Goal: Transaction & Acquisition: Subscribe to service/newsletter

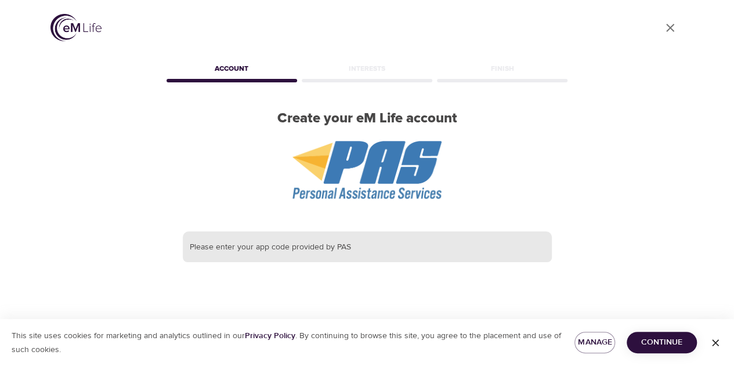
click at [362, 250] on input "text" at bounding box center [367, 247] width 369 height 31
type input "kirkwood sd"
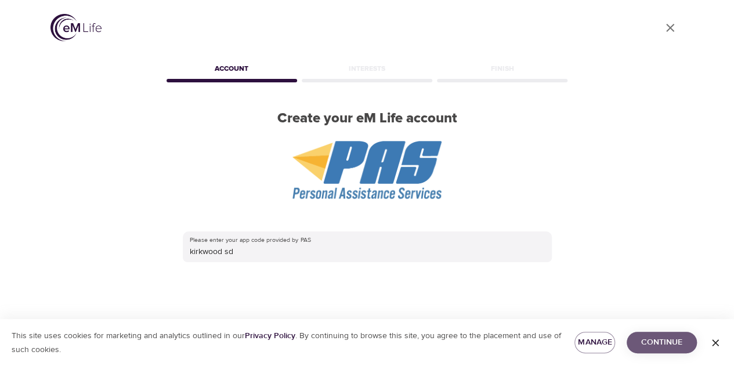
click at [669, 341] on span "Continue" at bounding box center [662, 343] width 52 height 15
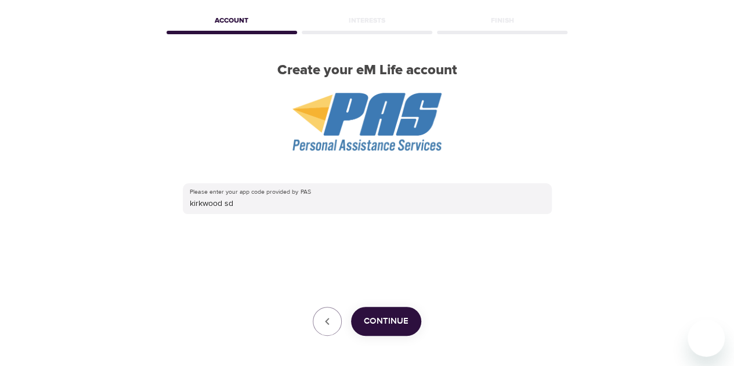
scroll to position [96, 0]
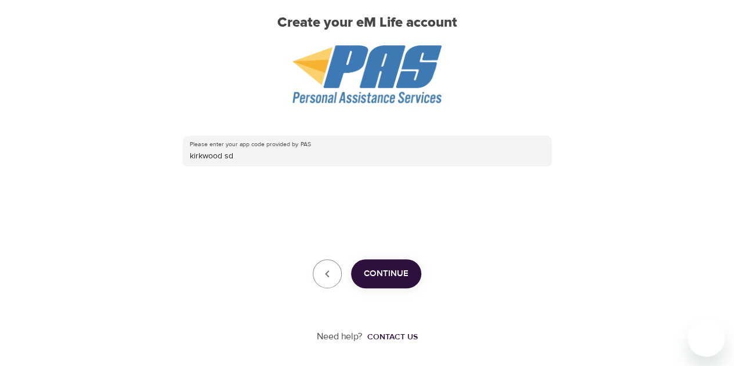
click at [381, 276] on span "Continue" at bounding box center [386, 273] width 45 height 15
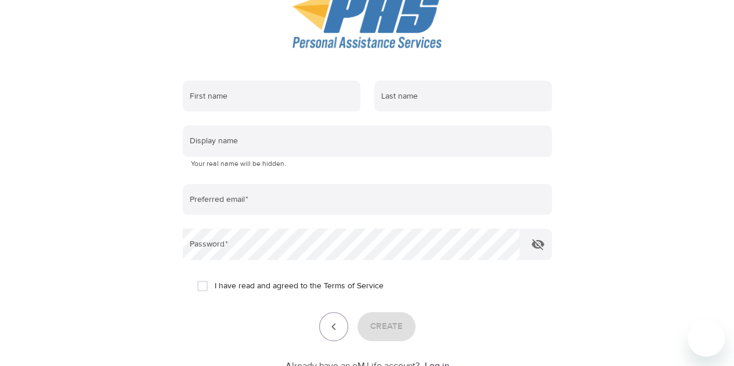
scroll to position [236, 0]
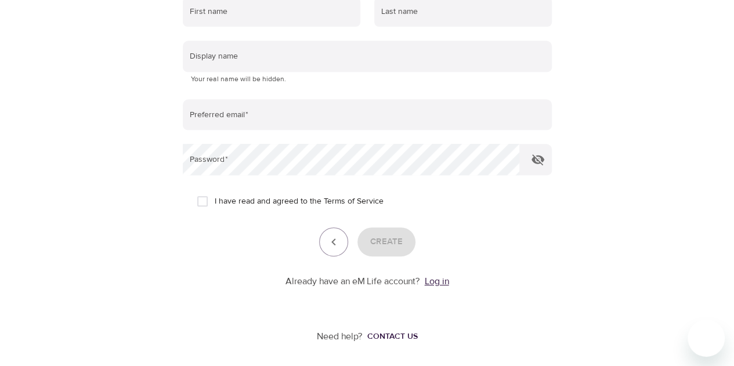
click at [434, 283] on link "Log in" at bounding box center [437, 282] width 24 height 12
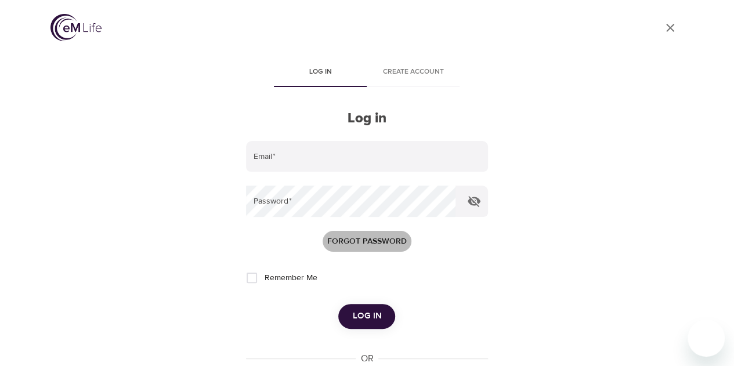
click at [368, 242] on span "Forgot password" at bounding box center [367, 242] width 80 height 15
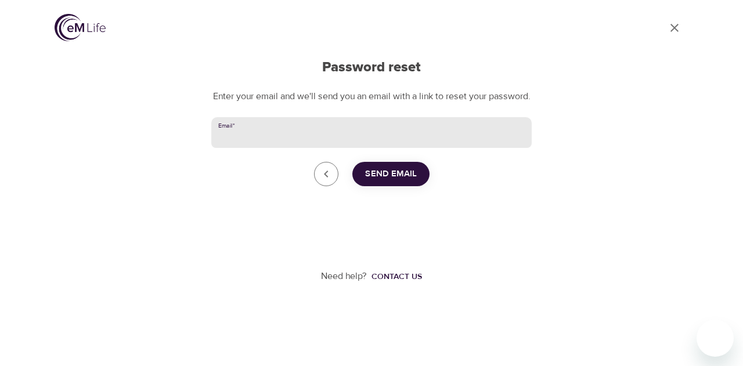
click at [252, 149] on input "Email   *" at bounding box center [371, 132] width 320 height 31
type input "[PERSON_NAME][EMAIL_ADDRESS][DOMAIN_NAME]"
click at [401, 182] on span "Send Email" at bounding box center [391, 174] width 52 height 15
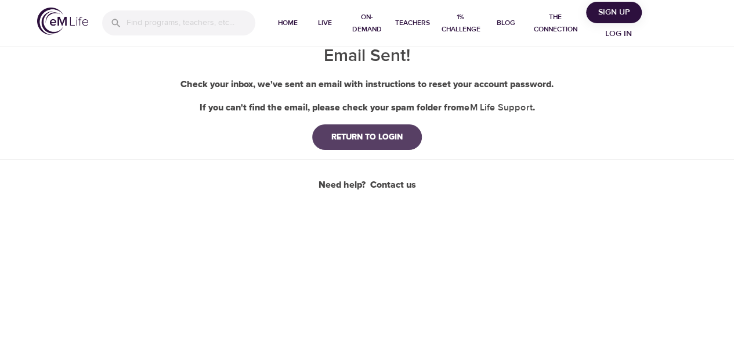
click at [354, 141] on div "RETURN TO LOGIN" at bounding box center [367, 137] width 90 height 12
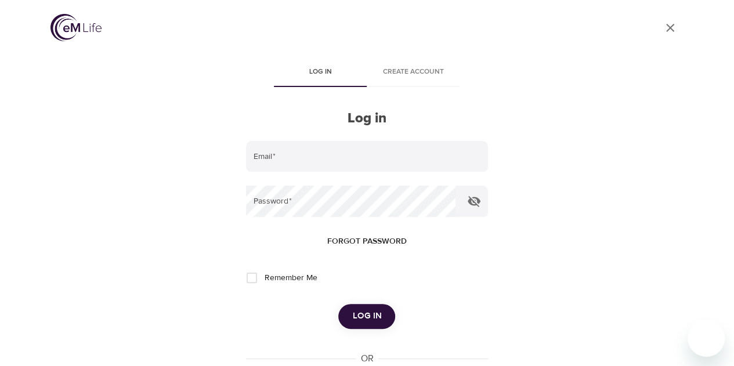
click at [370, 237] on span "Forgot password" at bounding box center [367, 242] width 80 height 15
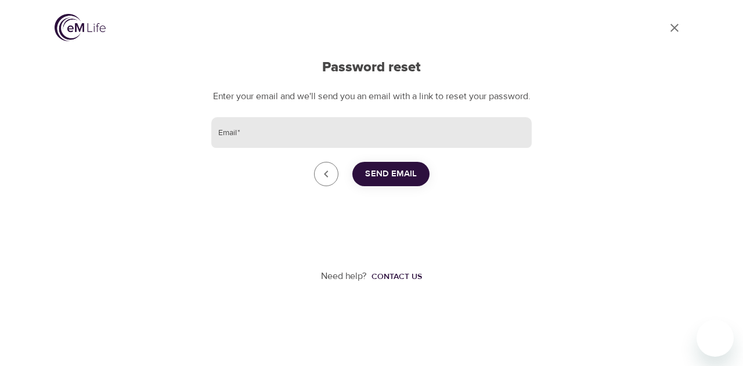
click at [245, 149] on input "Email   *" at bounding box center [371, 132] width 320 height 31
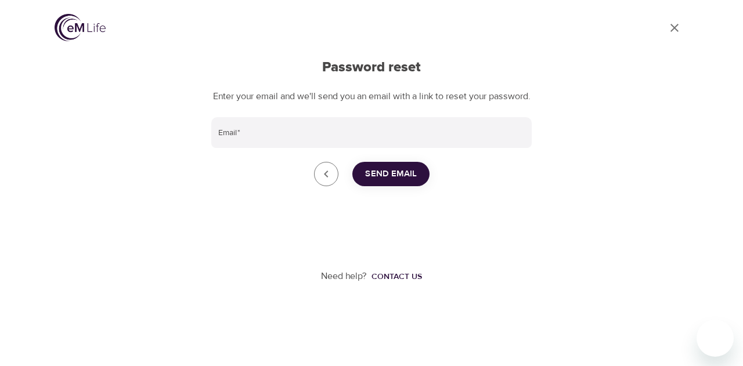
click at [199, 191] on div "Go to dashboard Password reset Enter your email and we'll send you an email wit…" at bounding box center [372, 176] width 662 height 353
click at [323, 181] on icon "Go back to login" at bounding box center [326, 174] width 14 height 14
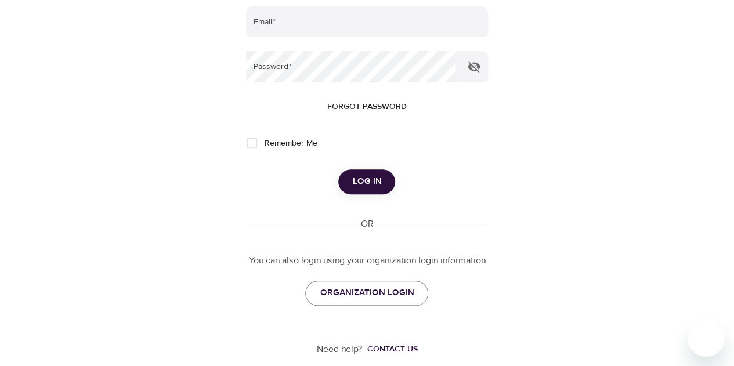
scroll to position [147, 0]
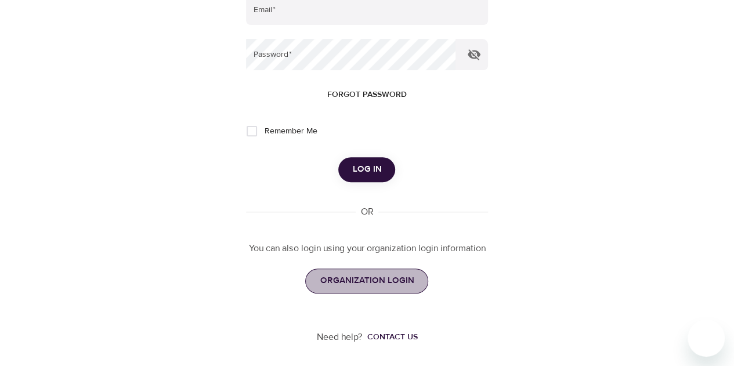
click at [388, 286] on span "ORGANIZATION LOGIN" at bounding box center [367, 280] width 94 height 15
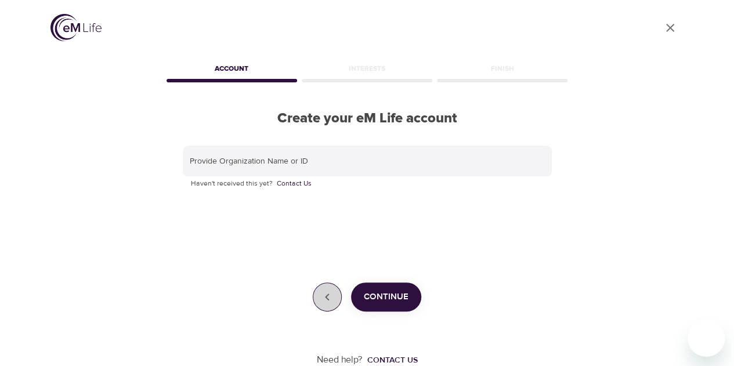
click at [318, 297] on button "button" at bounding box center [327, 297] width 29 height 29
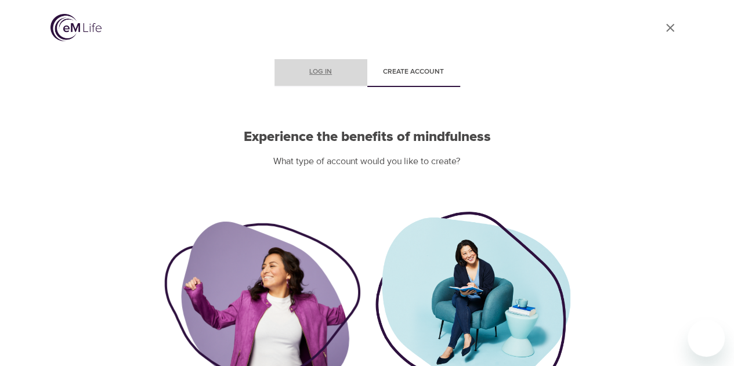
click at [316, 71] on span "Log in" at bounding box center [321, 72] width 79 height 12
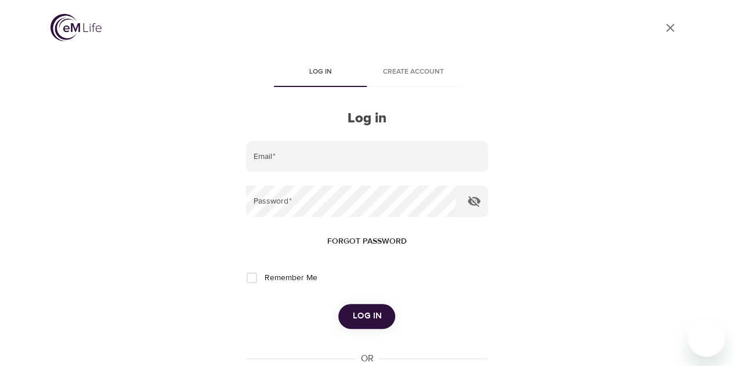
click at [424, 71] on span "Create account" at bounding box center [413, 72] width 79 height 12
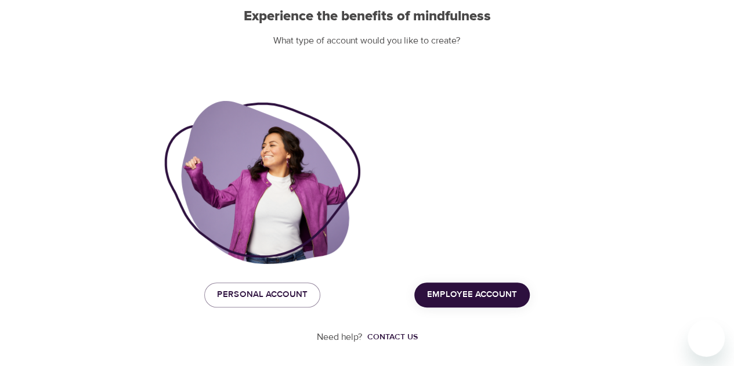
scroll to position [121, 0]
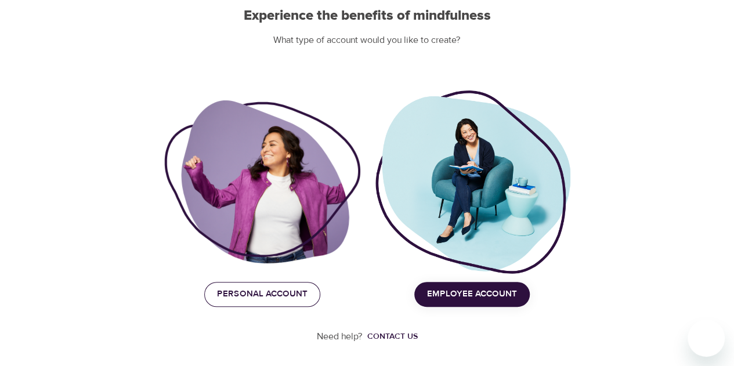
click at [265, 288] on span "Personal Account" at bounding box center [262, 294] width 91 height 15
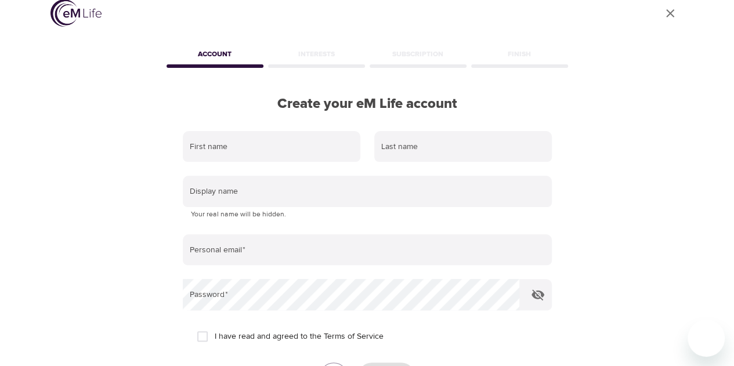
scroll to position [0, 0]
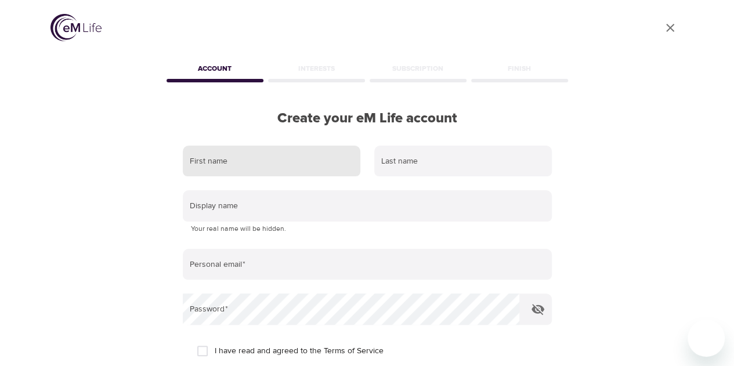
click at [272, 160] on input "text" at bounding box center [272, 161] width 178 height 31
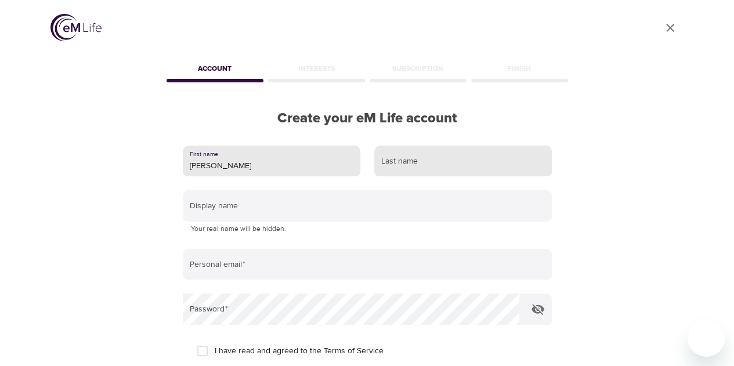
type input "[PERSON_NAME]"
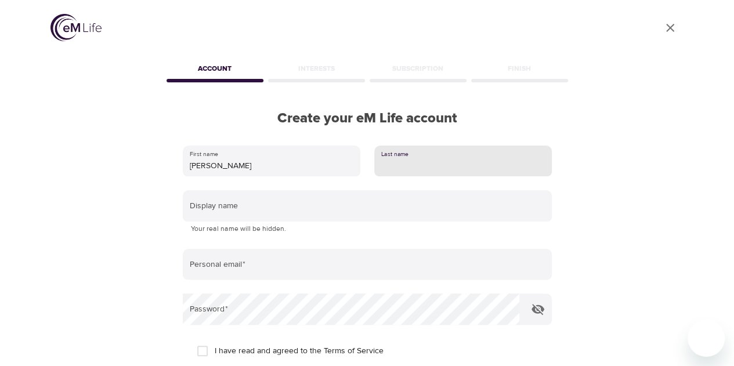
click at [442, 166] on input "text" at bounding box center [463, 161] width 178 height 31
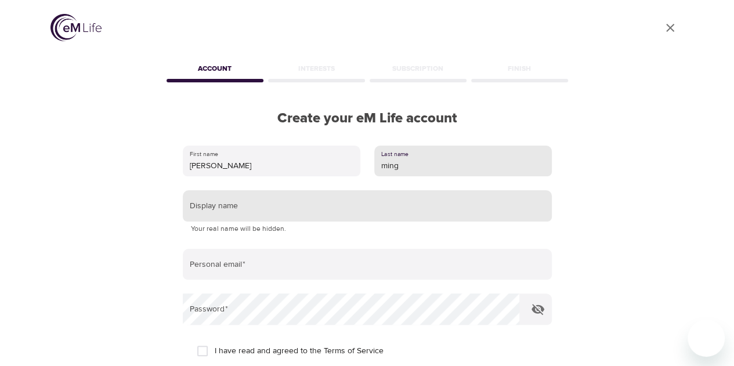
type input "ming"
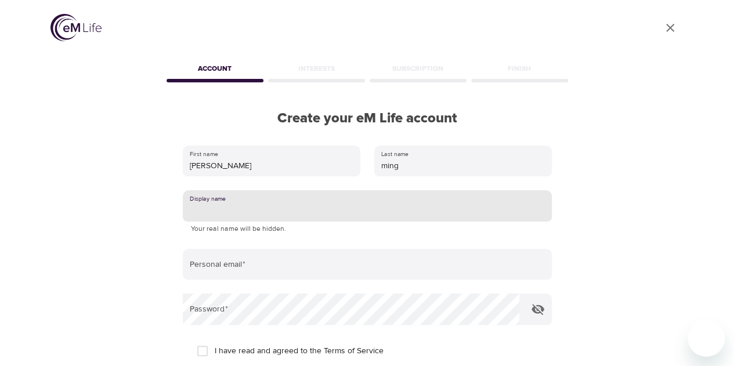
click at [245, 210] on input "text" at bounding box center [367, 205] width 369 height 31
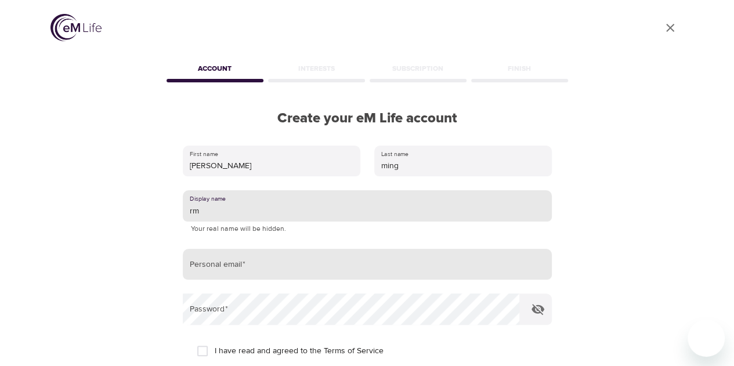
type input "rm"
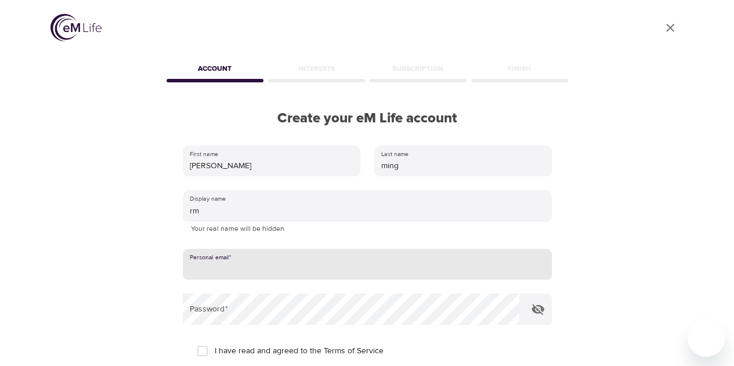
click at [230, 270] on input "email" at bounding box center [367, 264] width 369 height 31
type input "[PERSON_NAME][EMAIL_ADDRESS][DOMAIN_NAME]"
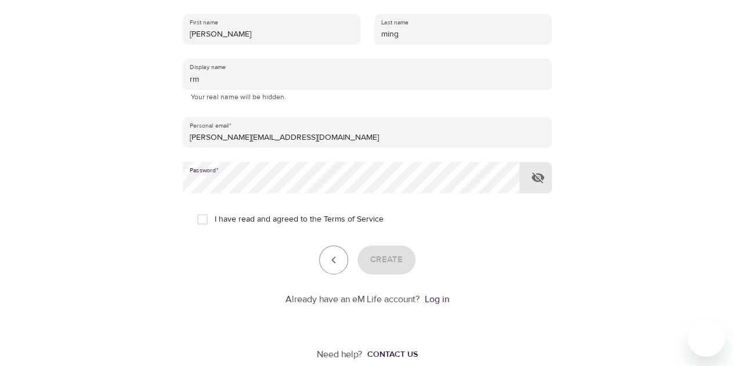
scroll to position [150, 0]
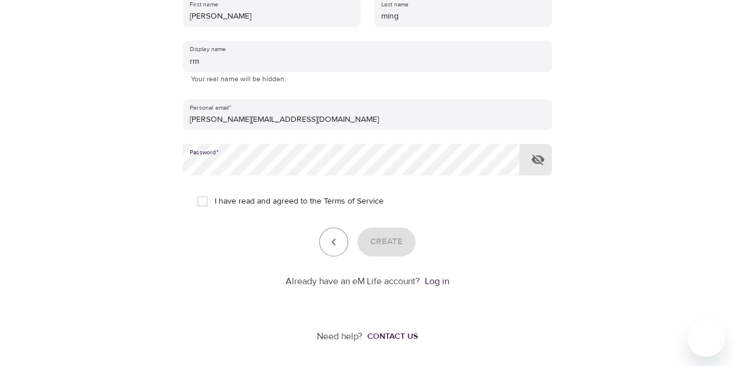
drag, startPoint x: 203, startPoint y: 201, endPoint x: 202, endPoint y: 207, distance: 5.8
click at [202, 207] on input "I have read and agreed to the Terms of Service" at bounding box center [202, 201] width 24 height 24
checkbox input "true"
click at [535, 156] on icon "button" at bounding box center [538, 160] width 14 height 14
click at [398, 242] on span "Create" at bounding box center [386, 242] width 33 height 15
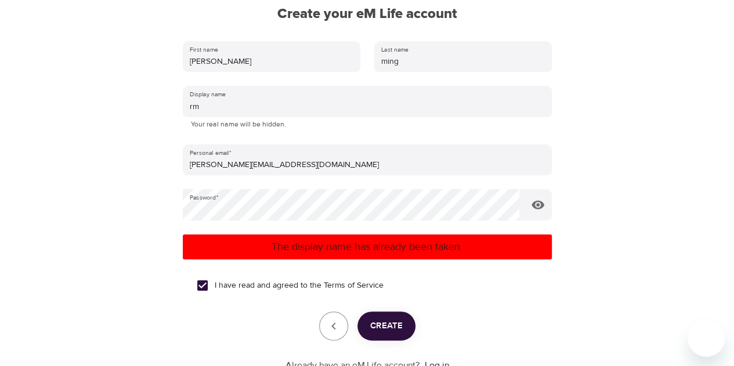
scroll to position [92, 0]
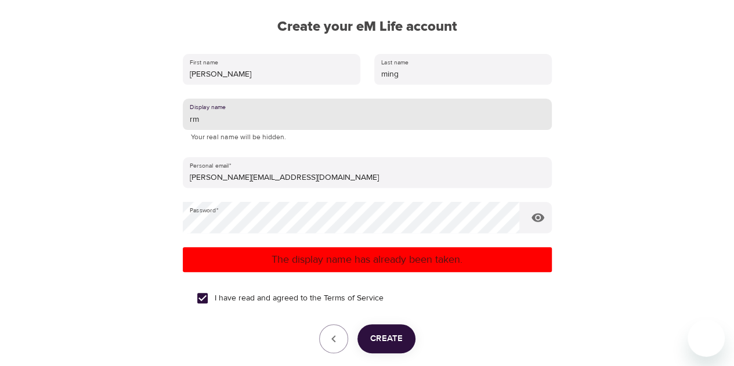
click at [223, 123] on input "rm" at bounding box center [367, 114] width 369 height 31
type input "rming"
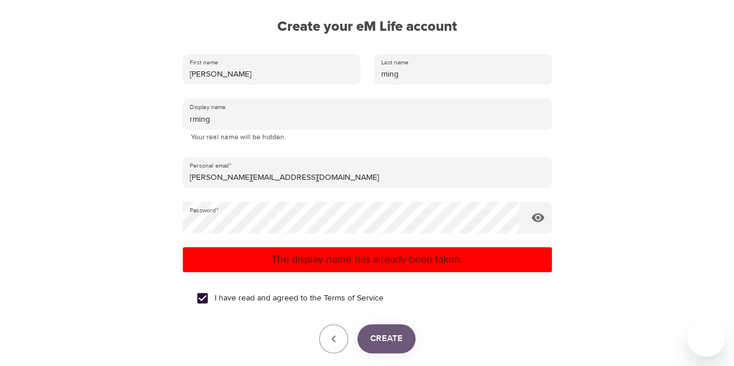
click at [388, 334] on span "Create" at bounding box center [386, 338] width 33 height 15
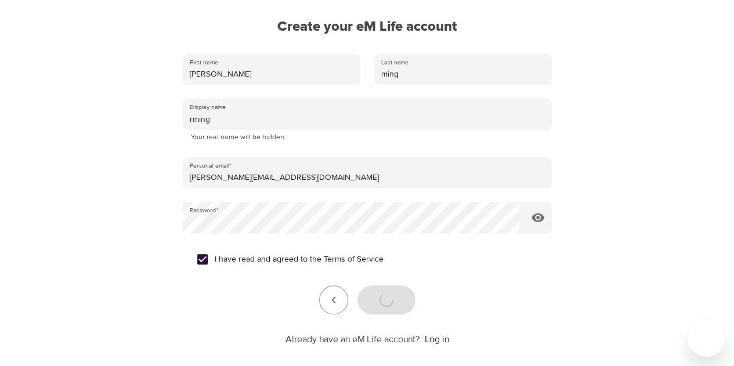
scroll to position [150, 0]
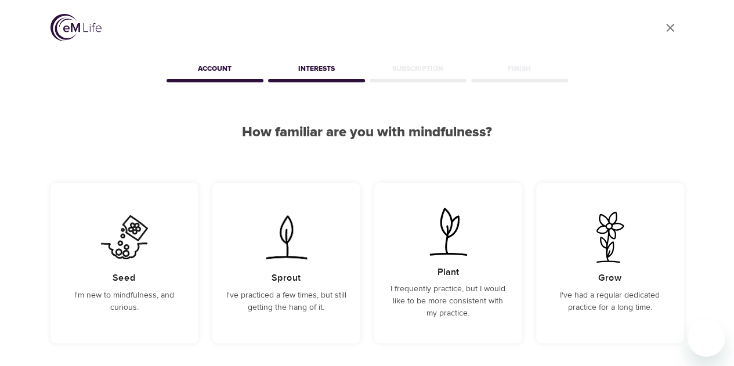
click at [214, 70] on div "Account" at bounding box center [215, 70] width 102 height 23
click at [219, 65] on div "Account" at bounding box center [215, 70] width 102 height 23
click at [310, 72] on div "Interests" at bounding box center [317, 70] width 102 height 23
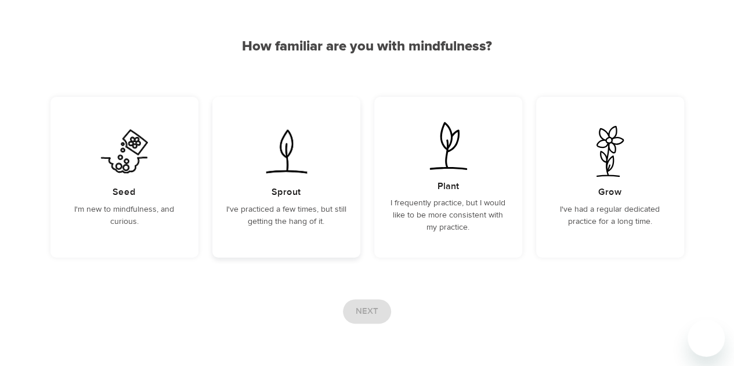
scroll to position [68, 0]
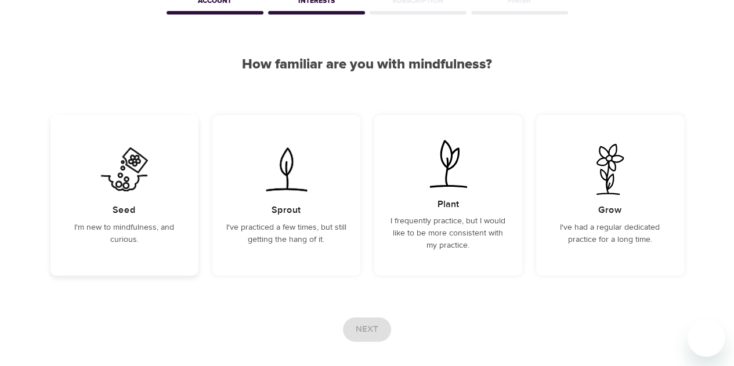
click at [124, 168] on img at bounding box center [124, 169] width 59 height 51
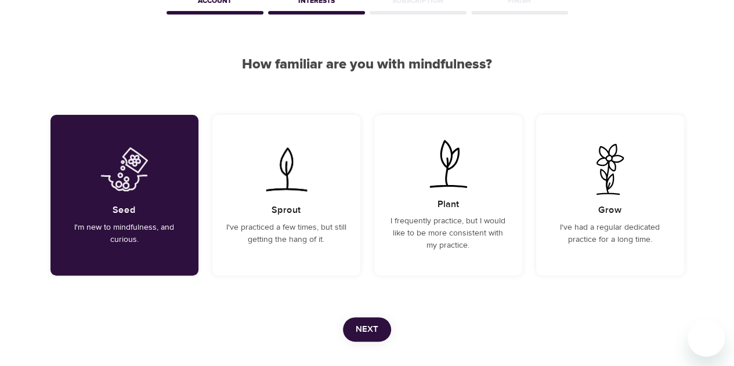
click at [368, 336] on span "Next" at bounding box center [367, 329] width 23 height 15
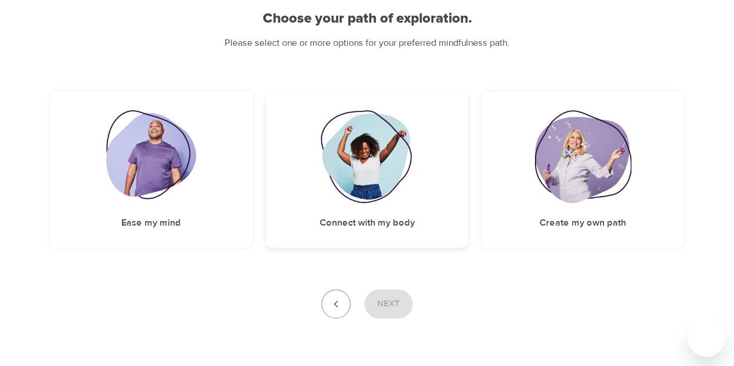
scroll to position [116, 0]
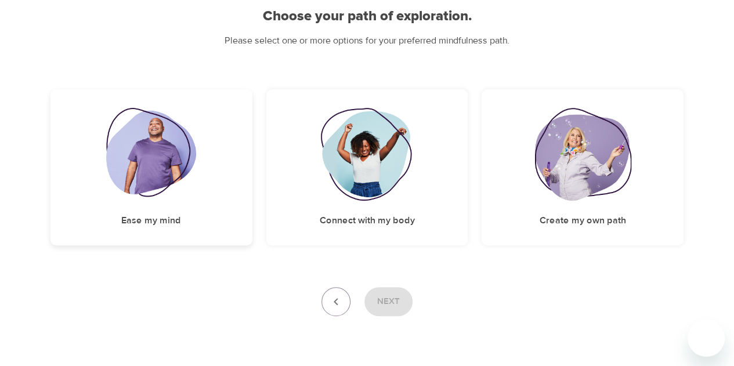
click at [147, 160] on img at bounding box center [151, 154] width 90 height 93
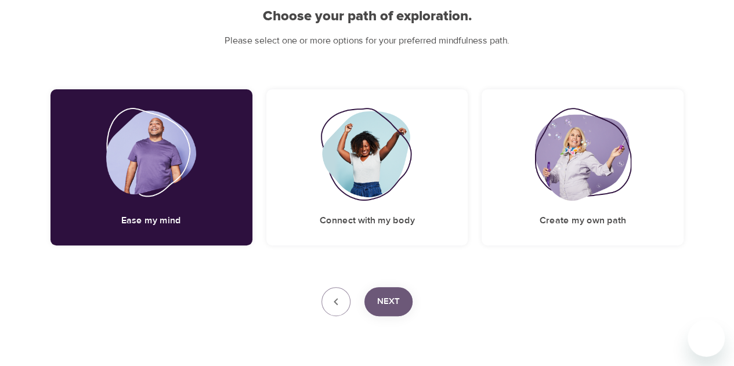
drag, startPoint x: 398, startPoint y: 305, endPoint x: 392, endPoint y: 297, distance: 10.0
click at [398, 304] on span "Next" at bounding box center [388, 301] width 23 height 15
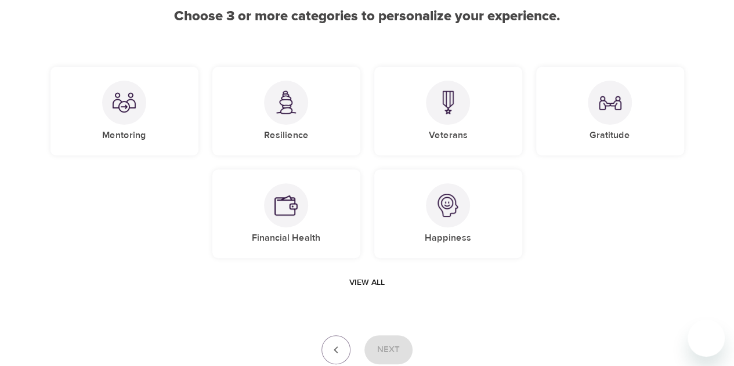
scroll to position [164, 0]
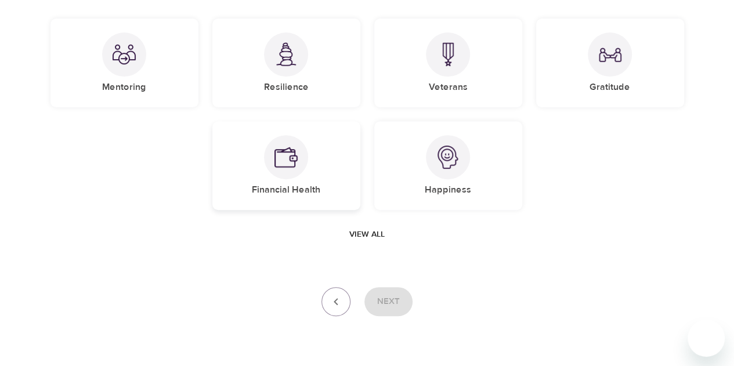
click at [295, 160] on img at bounding box center [286, 157] width 23 height 23
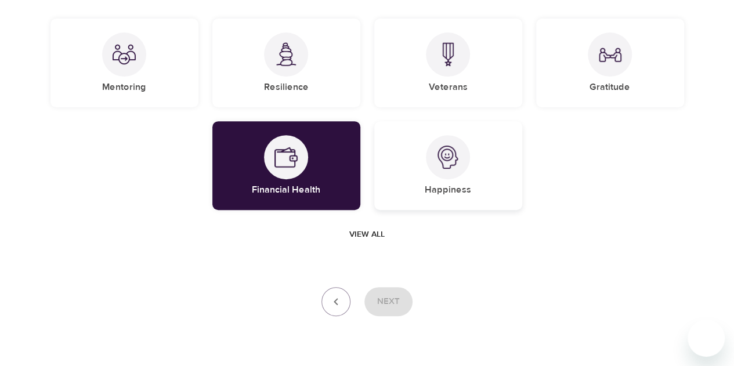
click at [467, 175] on div "Happiness" at bounding box center [448, 165] width 148 height 89
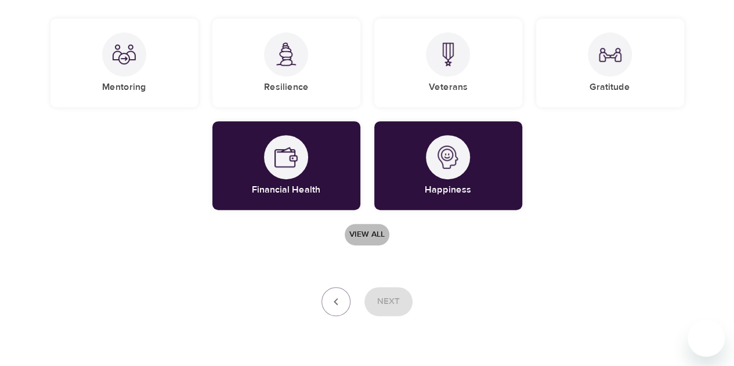
click at [360, 229] on span "View all" at bounding box center [366, 235] width 35 height 15
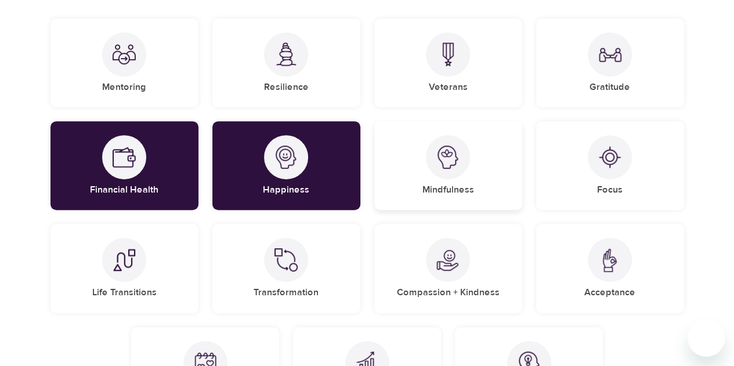
click at [457, 168] on div at bounding box center [448, 157] width 44 height 44
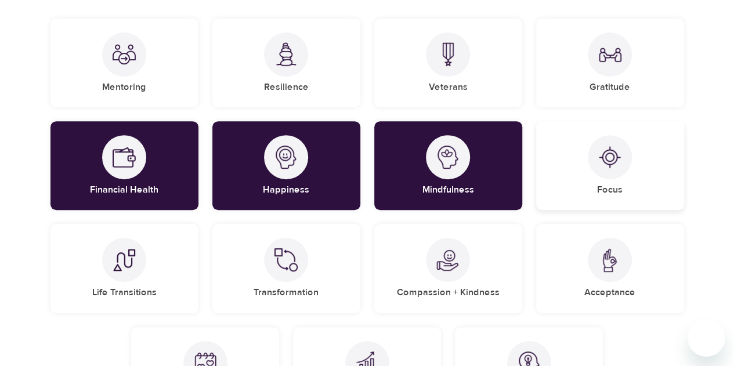
click at [611, 163] on img at bounding box center [609, 157] width 23 height 23
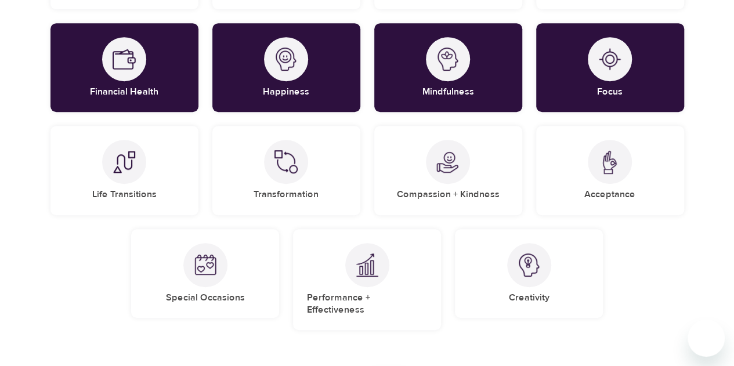
scroll to position [280, 0]
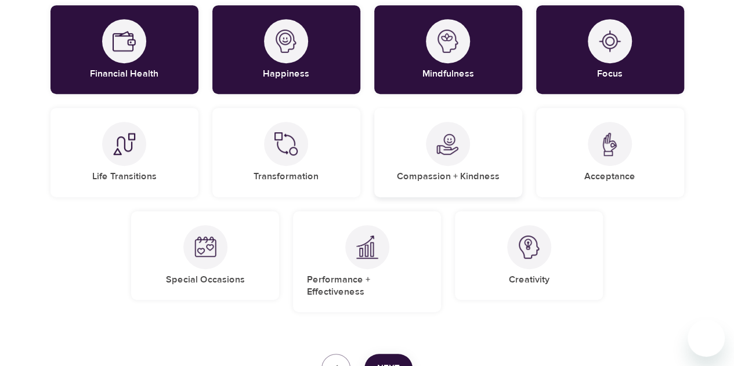
click at [451, 153] on img at bounding box center [448, 143] width 23 height 23
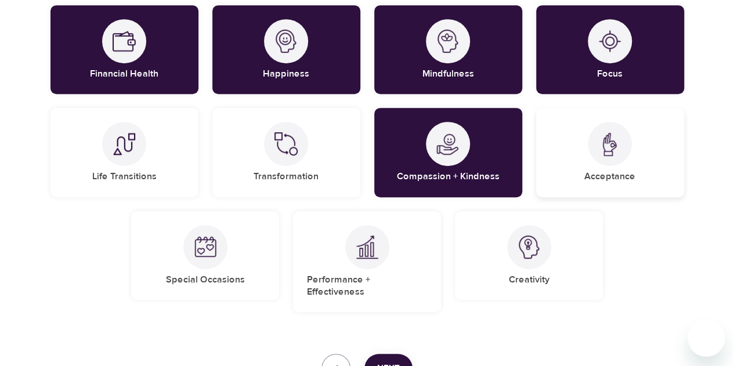
click at [596, 151] on div at bounding box center [610, 144] width 44 height 44
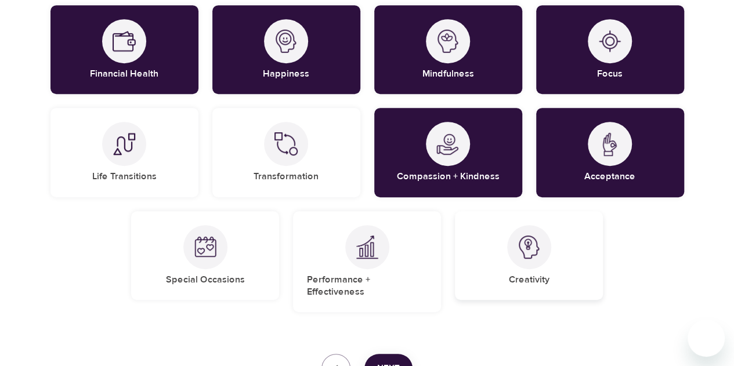
click at [544, 264] on div "Creativity" at bounding box center [529, 255] width 148 height 89
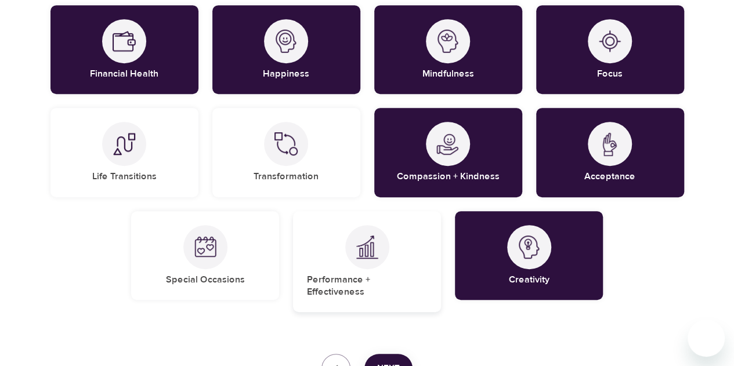
click at [383, 258] on div at bounding box center [367, 247] width 44 height 44
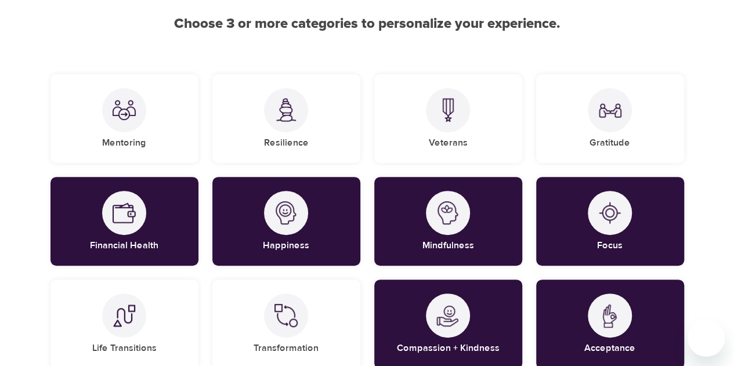
scroll to position [106, 0]
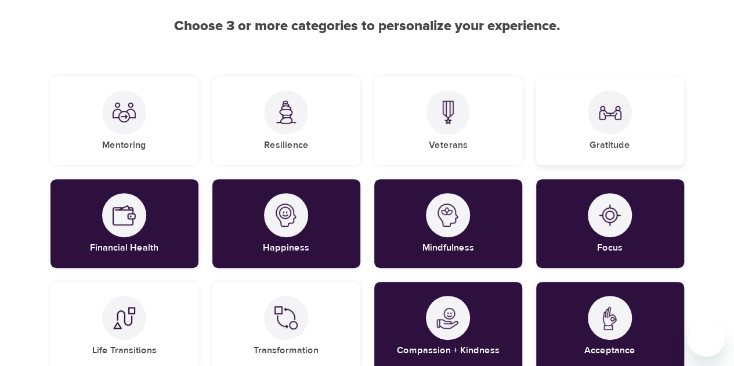
click at [627, 124] on div at bounding box center [610, 113] width 44 height 44
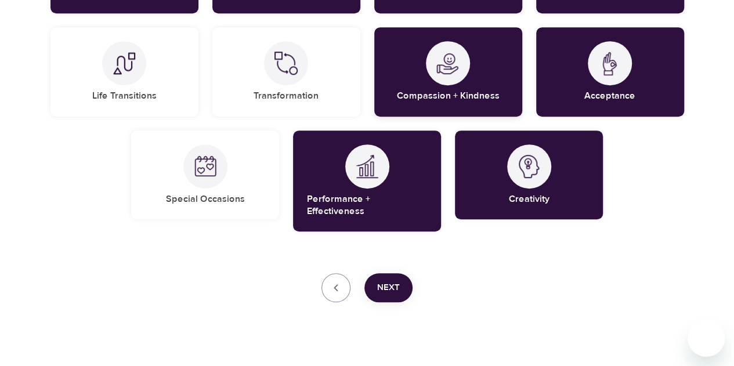
scroll to position [367, 0]
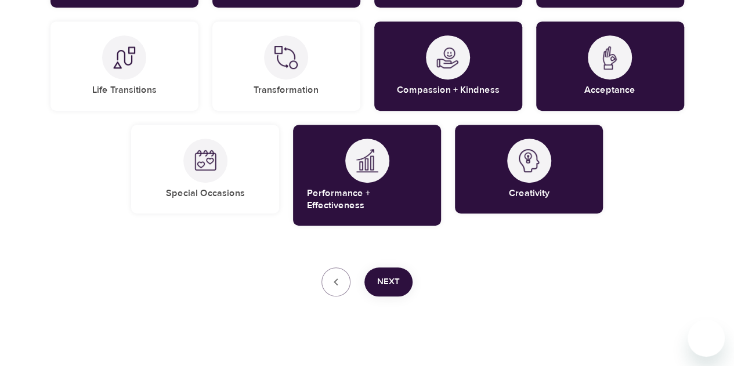
click at [392, 275] on span "Next" at bounding box center [388, 282] width 23 height 15
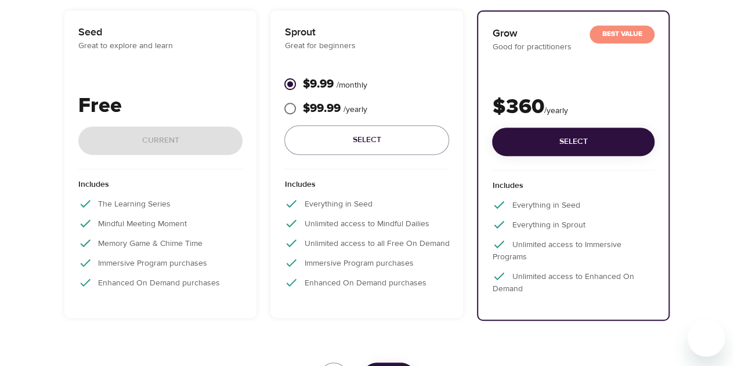
scroll to position [186, 0]
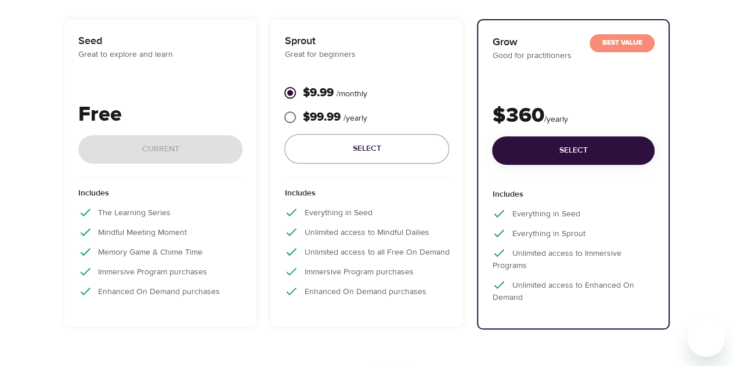
click at [146, 153] on div "Free Current" at bounding box center [160, 138] width 165 height 79
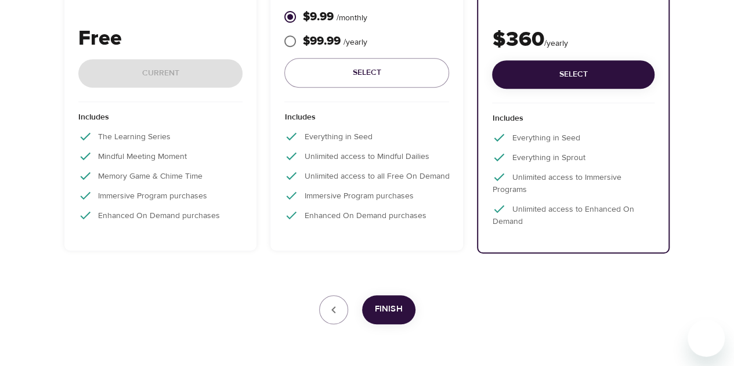
scroll to position [244, 0]
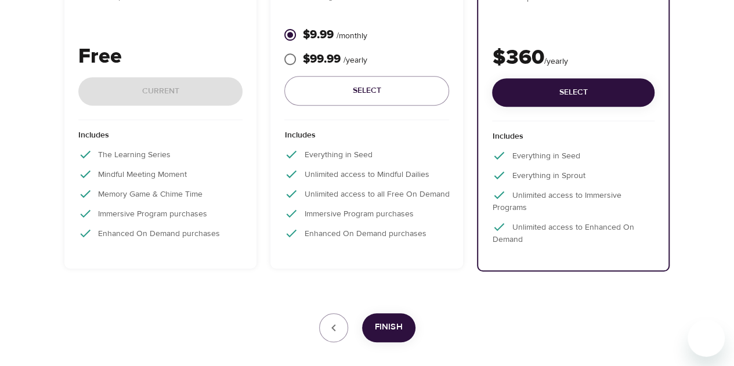
click at [208, 91] on div "Free Current" at bounding box center [160, 80] width 165 height 79
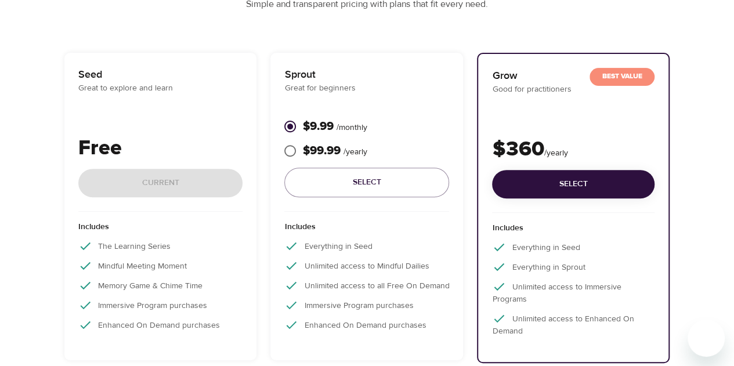
scroll to position [128, 0]
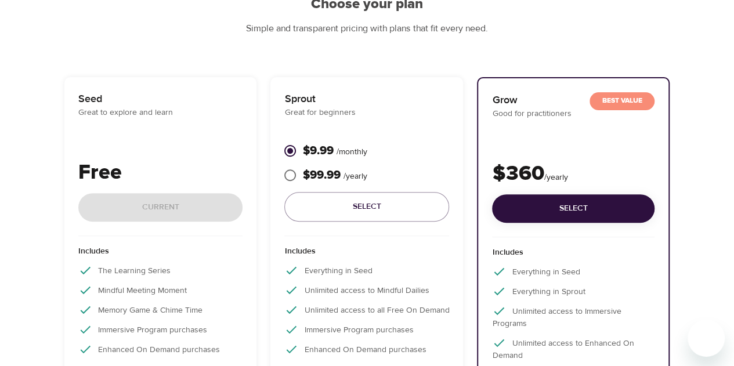
click at [124, 103] on p "Seed" at bounding box center [160, 99] width 165 height 16
click at [126, 114] on p "Great to explore and learn" at bounding box center [160, 113] width 165 height 12
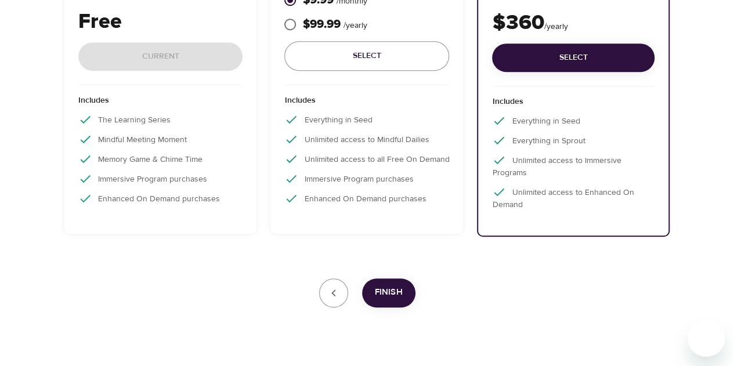
scroll to position [302, 0]
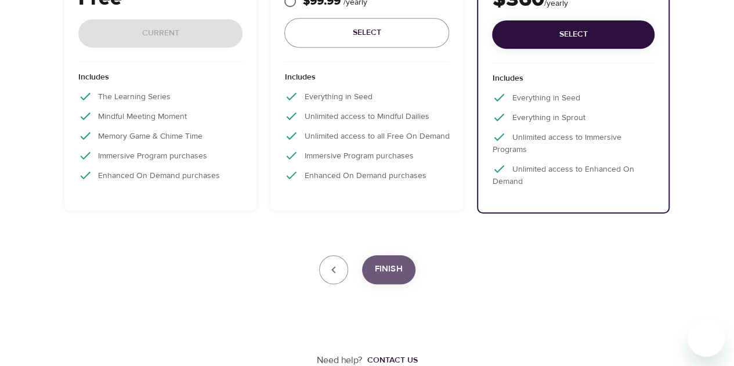
click at [398, 272] on span "Finish" at bounding box center [389, 269] width 28 height 15
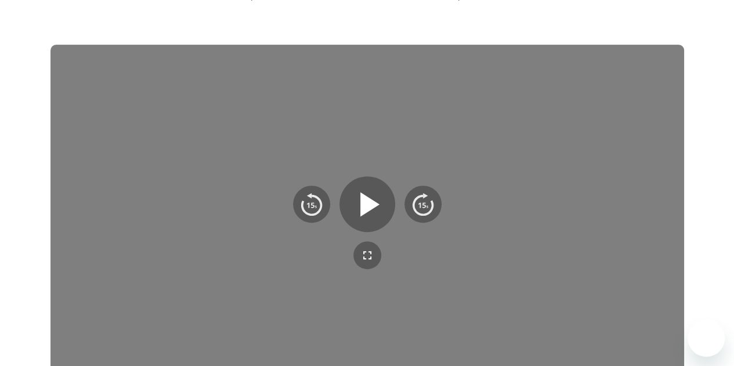
scroll to position [232, 0]
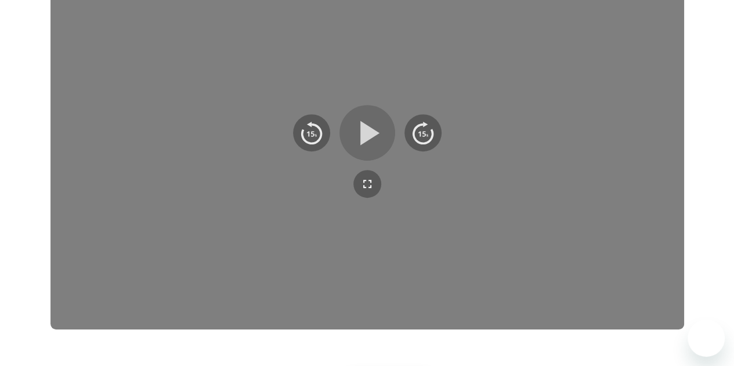
drag, startPoint x: 383, startPoint y: 129, endPoint x: 379, endPoint y: 135, distance: 7.1
click at [379, 135] on icon "button" at bounding box center [368, 133] width 42 height 42
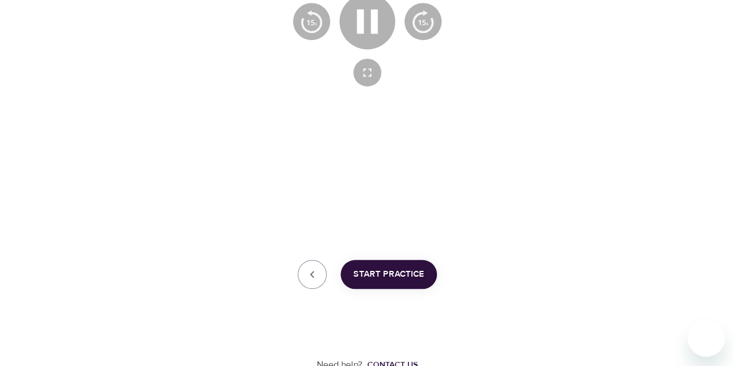
scroll to position [348, 0]
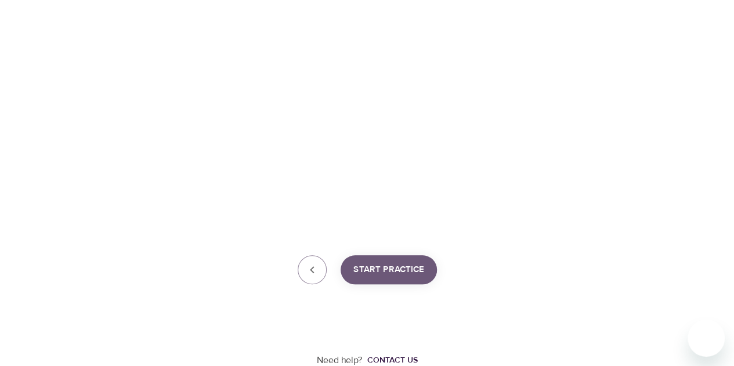
click at [377, 269] on span "Start Practice" at bounding box center [388, 269] width 71 height 15
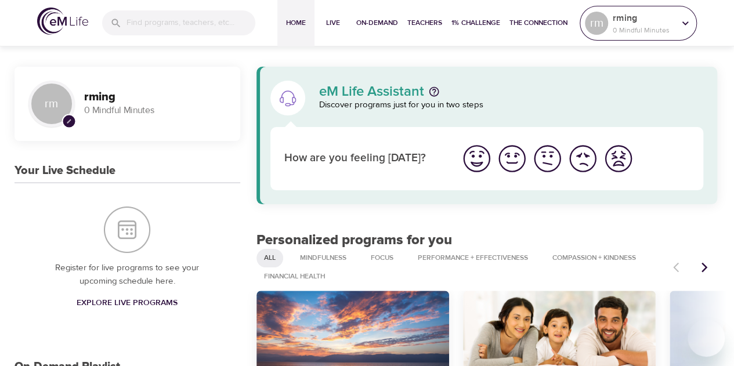
click at [690, 27] on icon at bounding box center [685, 23] width 13 height 13
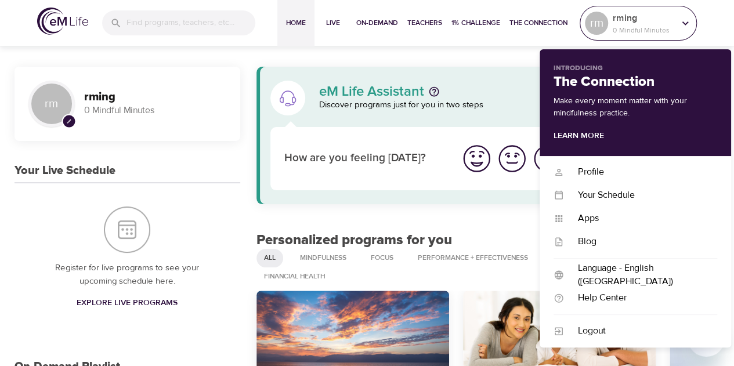
click at [682, 27] on icon at bounding box center [685, 23] width 13 height 13
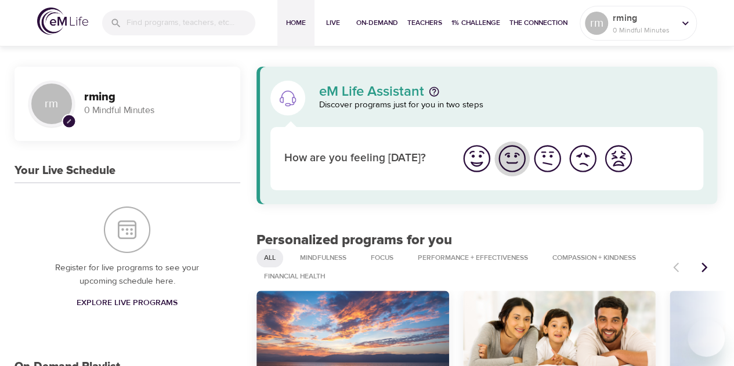
click at [517, 156] on img "I'm feeling good" at bounding box center [512, 159] width 32 height 32
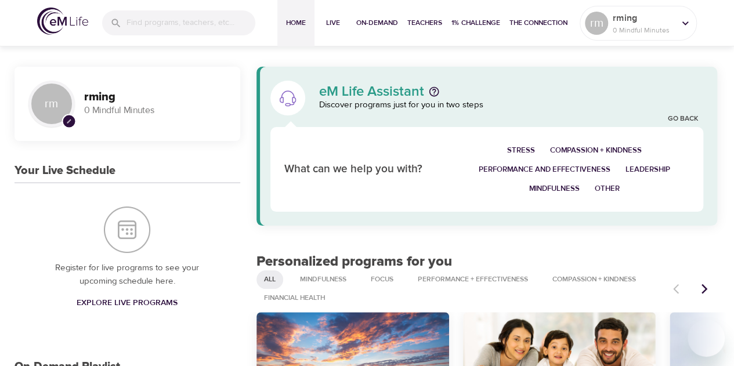
click at [537, 165] on span "Performance and Effectiveness" at bounding box center [545, 169] width 132 height 13
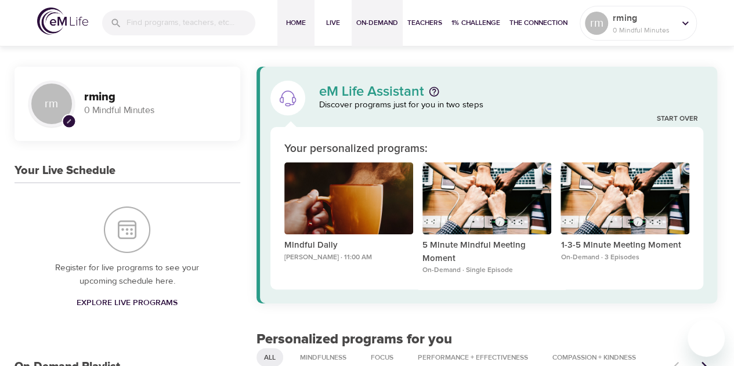
click at [383, 23] on span "On-Demand" at bounding box center [377, 23] width 42 height 12
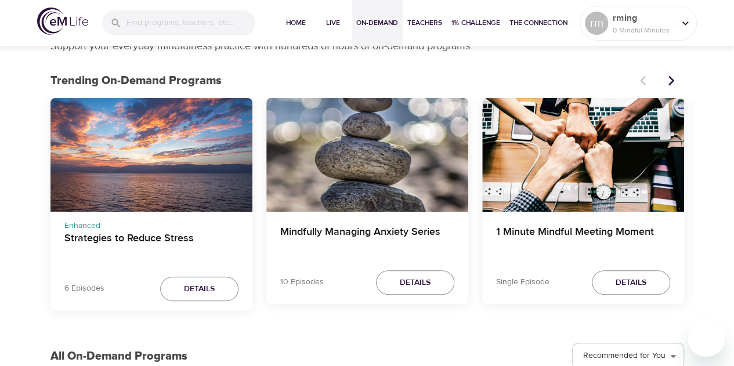
scroll to position [58, 0]
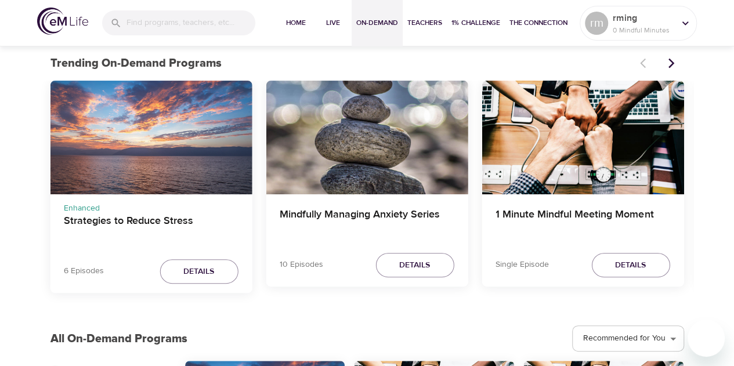
click at [156, 145] on div "Strategies to Reduce Stress" at bounding box center [151, 138] width 202 height 114
click at [211, 265] on span "Details" at bounding box center [199, 272] width 31 height 15
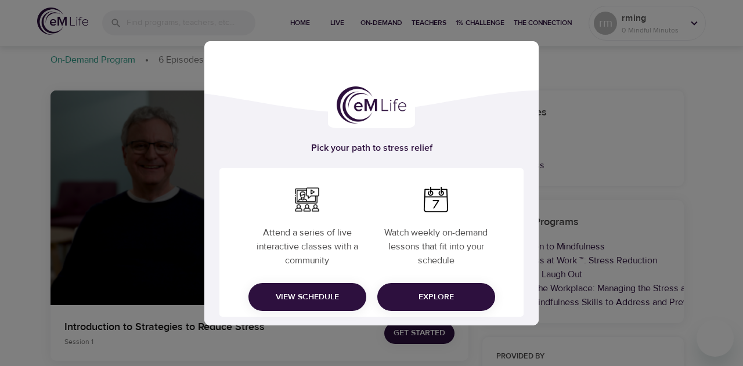
click at [438, 298] on span "Explore" at bounding box center [436, 297] width 99 height 15
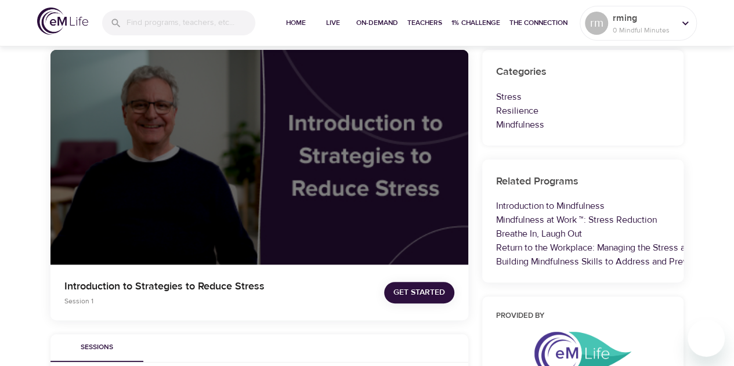
scroll to position [116, 0]
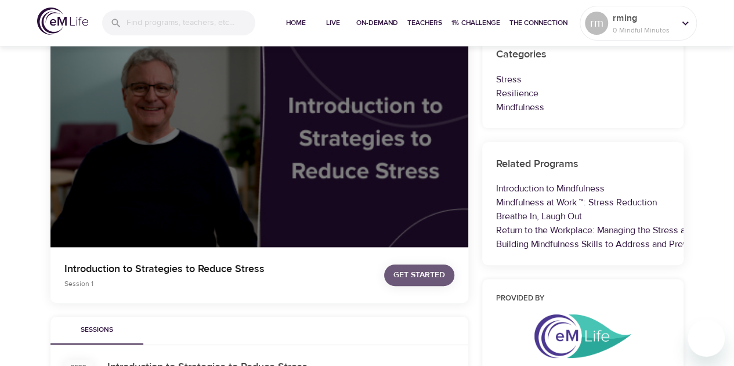
click at [406, 281] on span "Get Started" at bounding box center [420, 275] width 52 height 15
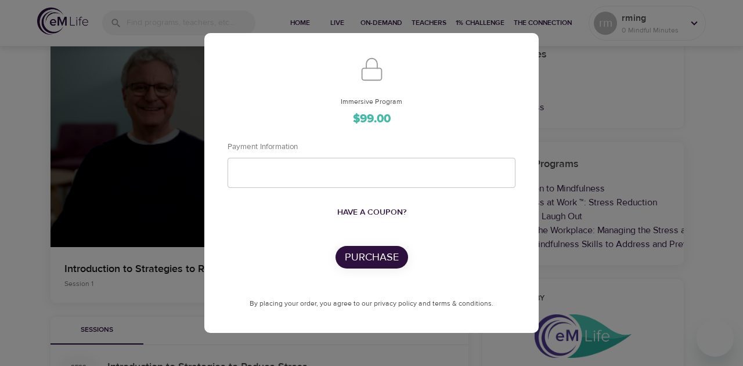
click at [592, 88] on div "Immersive Program $99.00 Payment Information Have a coupon? Purchase By placing…" at bounding box center [371, 183] width 743 height 366
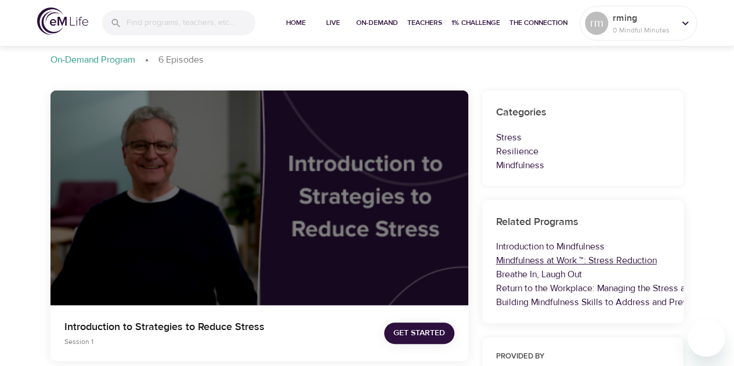
scroll to position [0, 0]
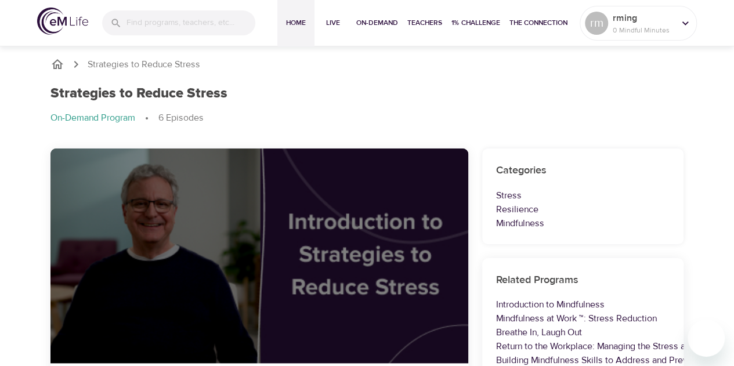
click at [298, 20] on span "Home" at bounding box center [296, 23] width 28 height 12
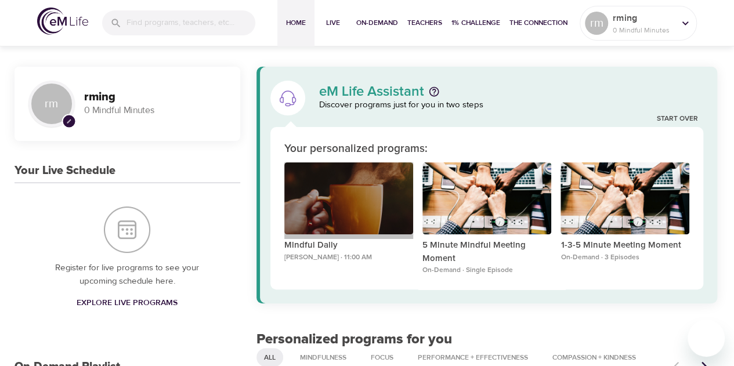
click at [349, 199] on div "Mindful Daily" at bounding box center [348, 199] width 129 height 73
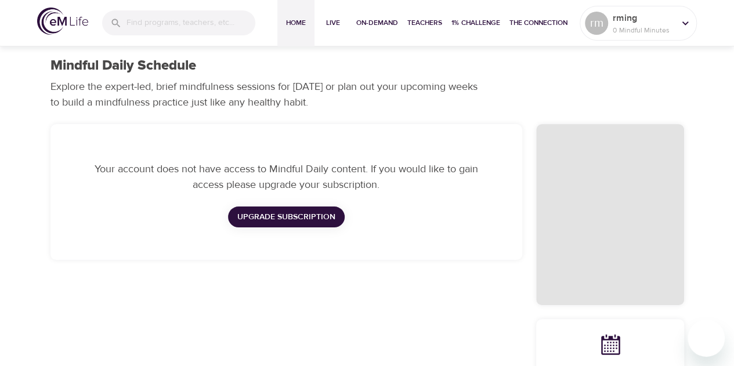
click at [291, 19] on span "Home" at bounding box center [296, 23] width 28 height 12
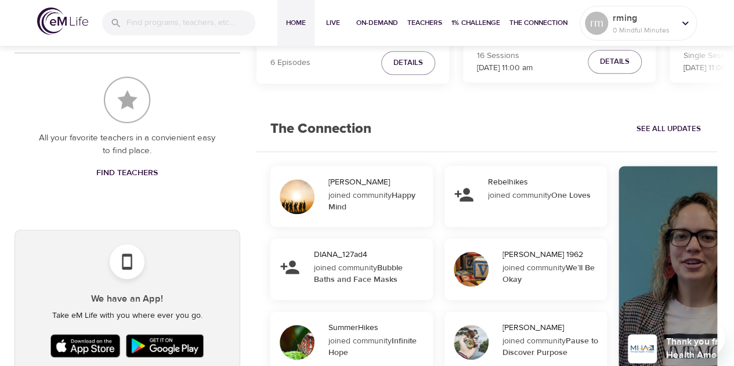
scroll to position [580, 0]
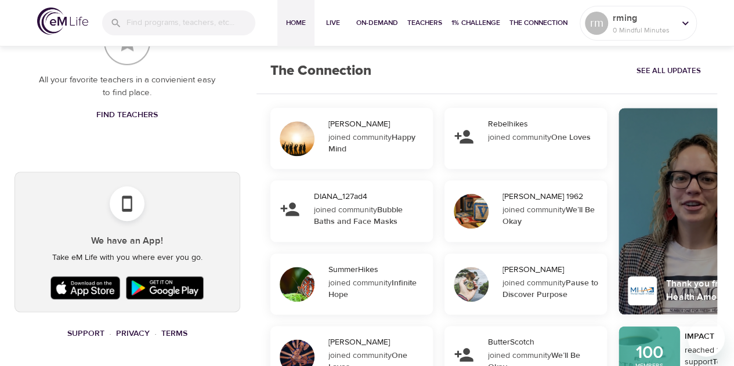
click at [352, 138] on div "joined community Happy Mind" at bounding box center [377, 143] width 97 height 23
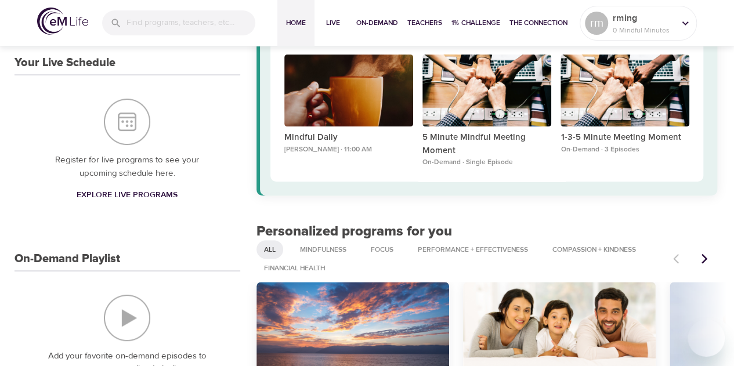
scroll to position [0, 0]
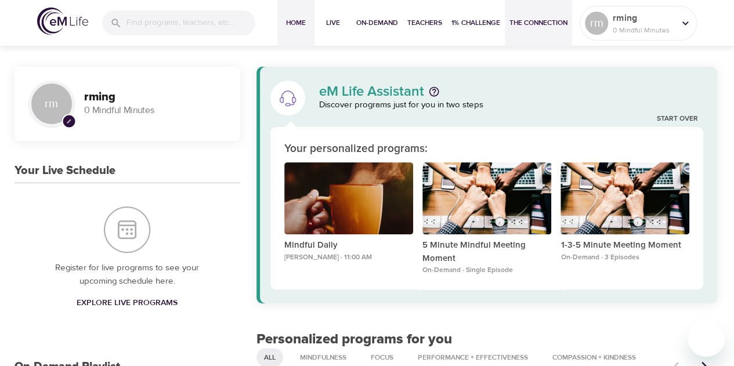
click at [521, 19] on span "The Connection" at bounding box center [539, 23] width 58 height 12
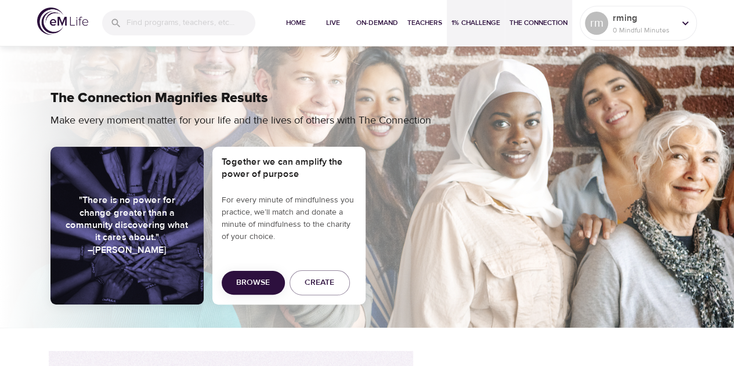
click at [480, 23] on span "1% Challenge" at bounding box center [476, 23] width 49 height 12
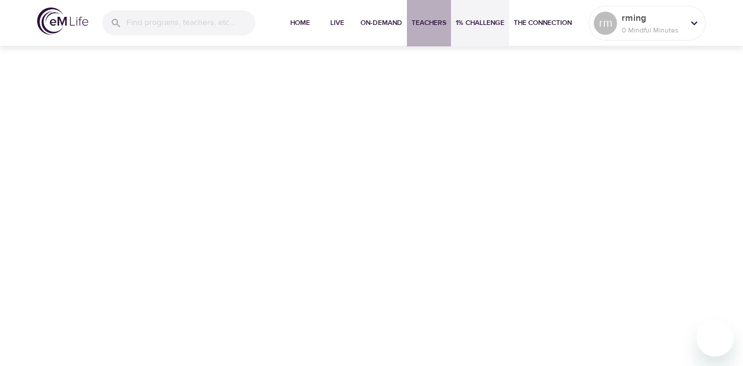
click at [431, 22] on span "Teachers" at bounding box center [429, 23] width 35 height 12
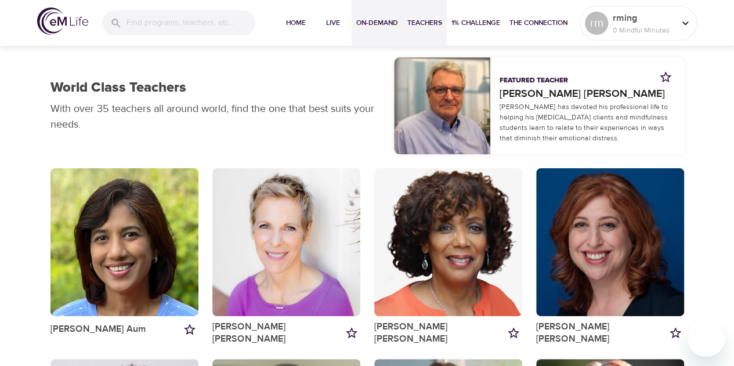
click at [383, 17] on span "On-Demand" at bounding box center [377, 23] width 42 height 12
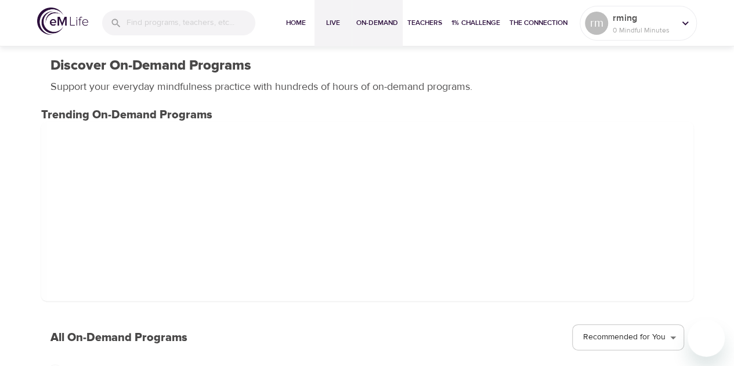
click at [337, 19] on span "Live" at bounding box center [333, 23] width 28 height 12
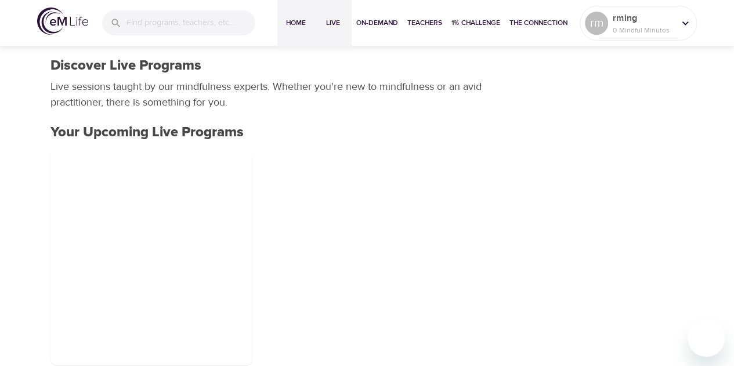
click at [299, 19] on span "Home" at bounding box center [296, 23] width 28 height 12
